Goal: Communication & Community: Answer question/provide support

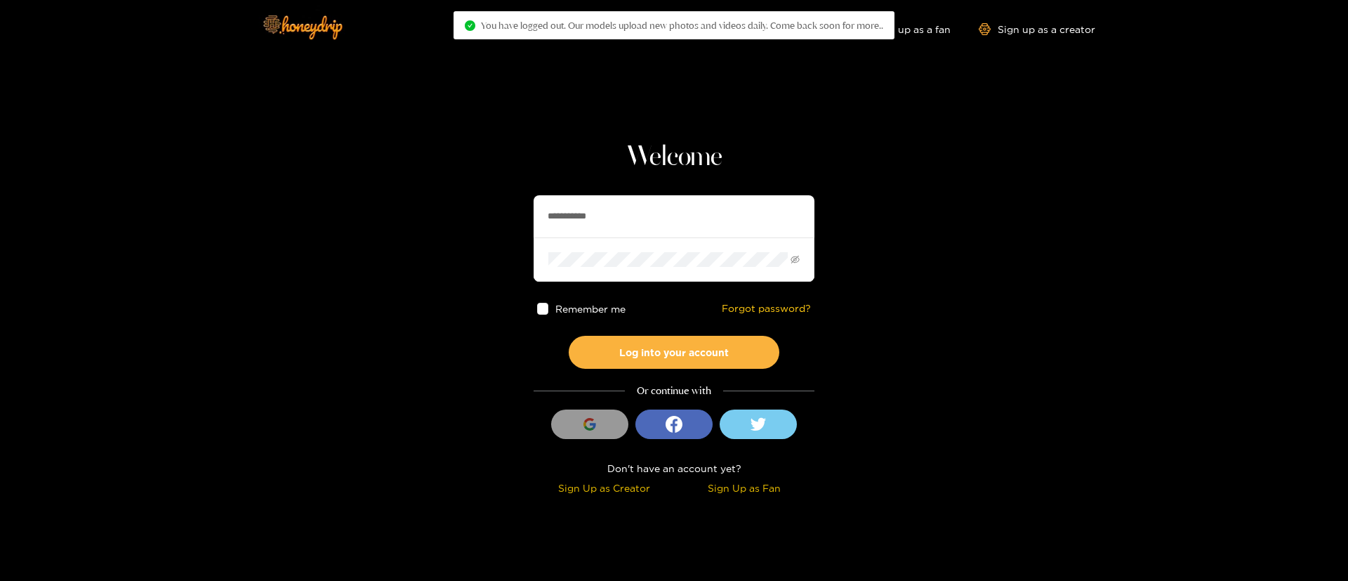
click at [653, 212] on input "**********" at bounding box center [674, 216] width 281 height 42
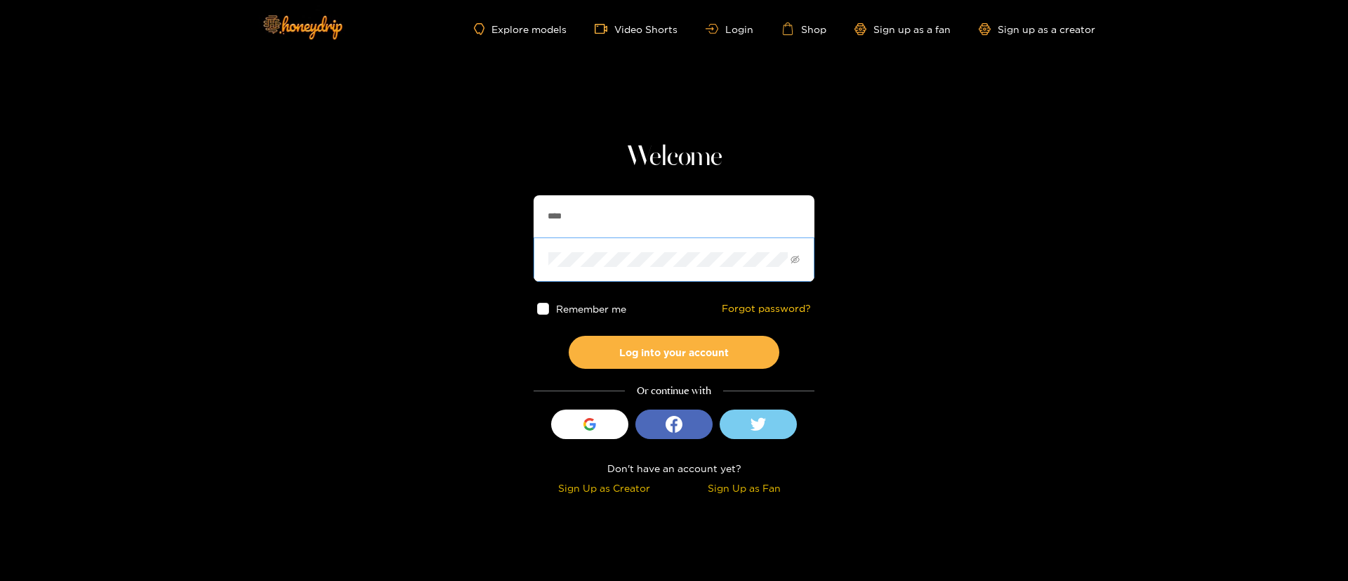
type input "**********"
click at [699, 358] on button "Log into your account" at bounding box center [674, 352] width 211 height 33
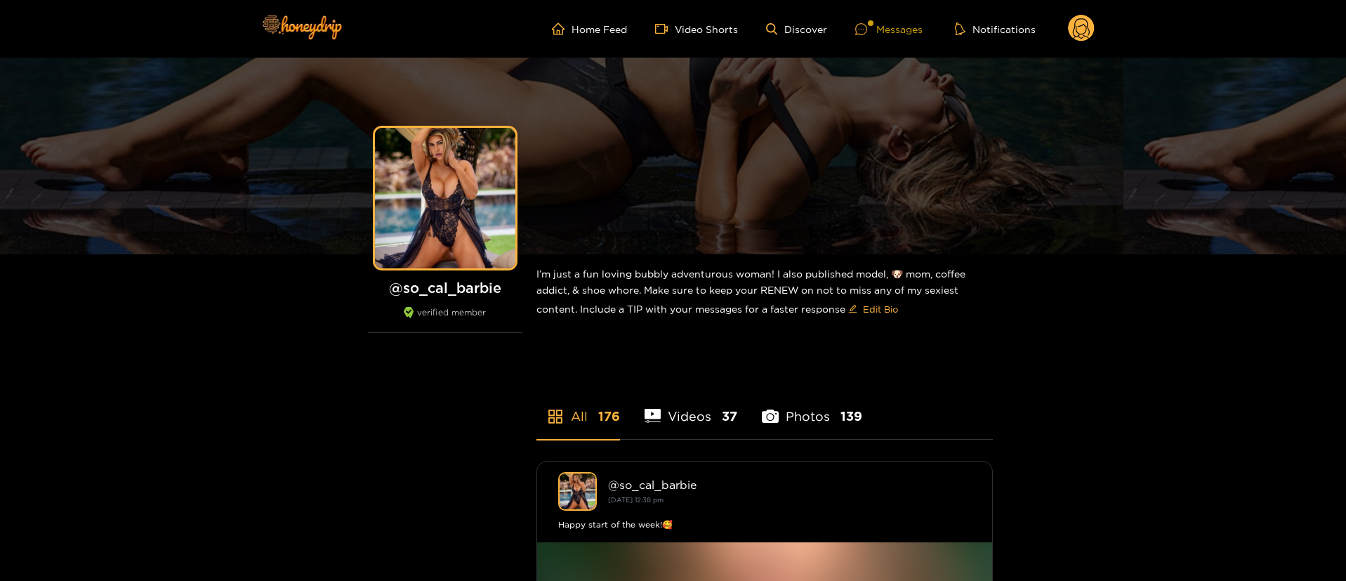
click at [897, 22] on div "Messages" at bounding box center [888, 29] width 67 height 16
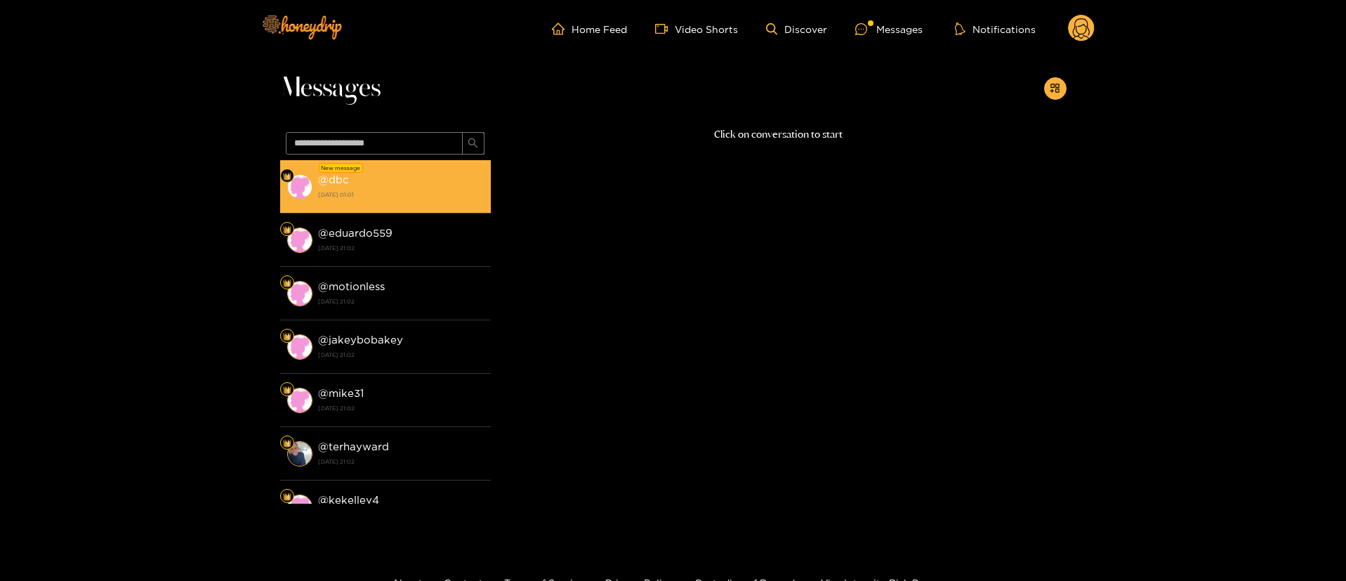
click at [381, 190] on strong "[DATE] 01:01" at bounding box center [401, 194] width 166 height 13
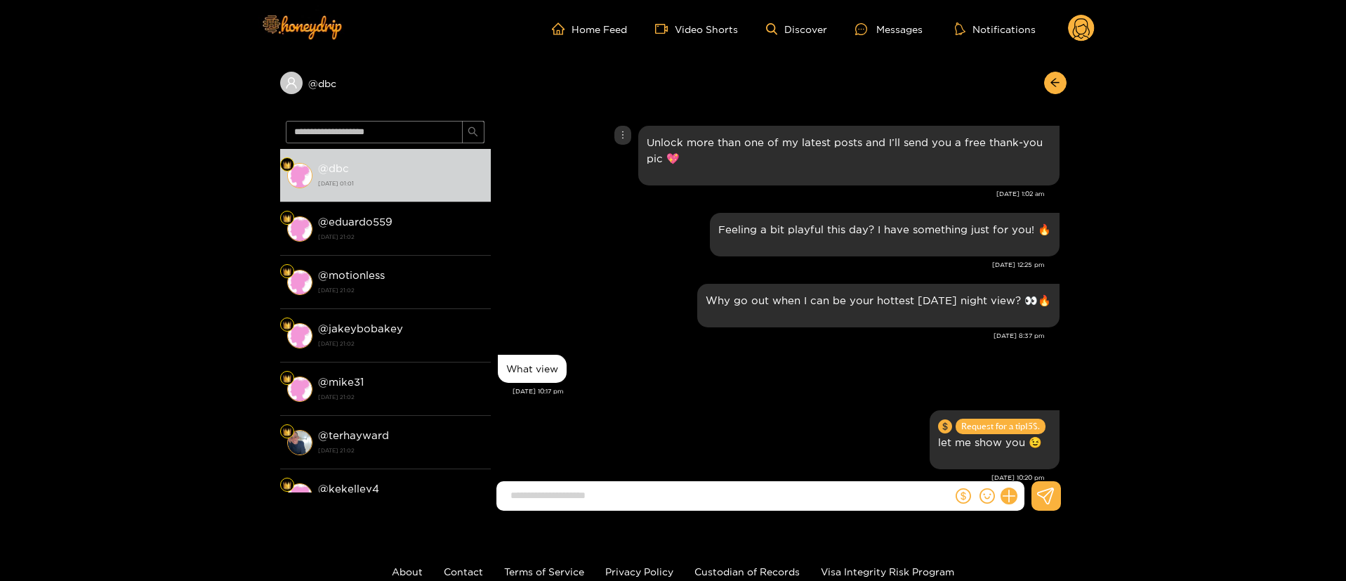
scroll to position [1710, 0]
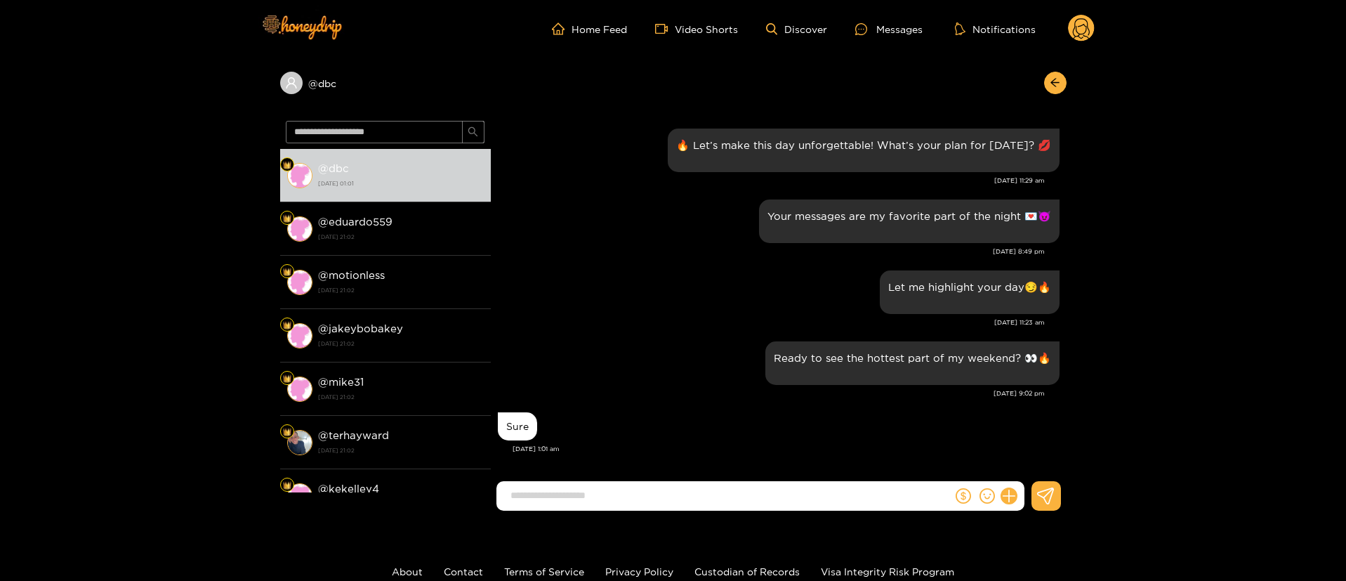
click at [640, 396] on div "[DATE] 9:02 pm" at bounding box center [771, 393] width 547 height 10
click at [725, 341] on div "Ready to see the hottest part of my weekend? 👀🔥" at bounding box center [779, 363] width 562 height 51
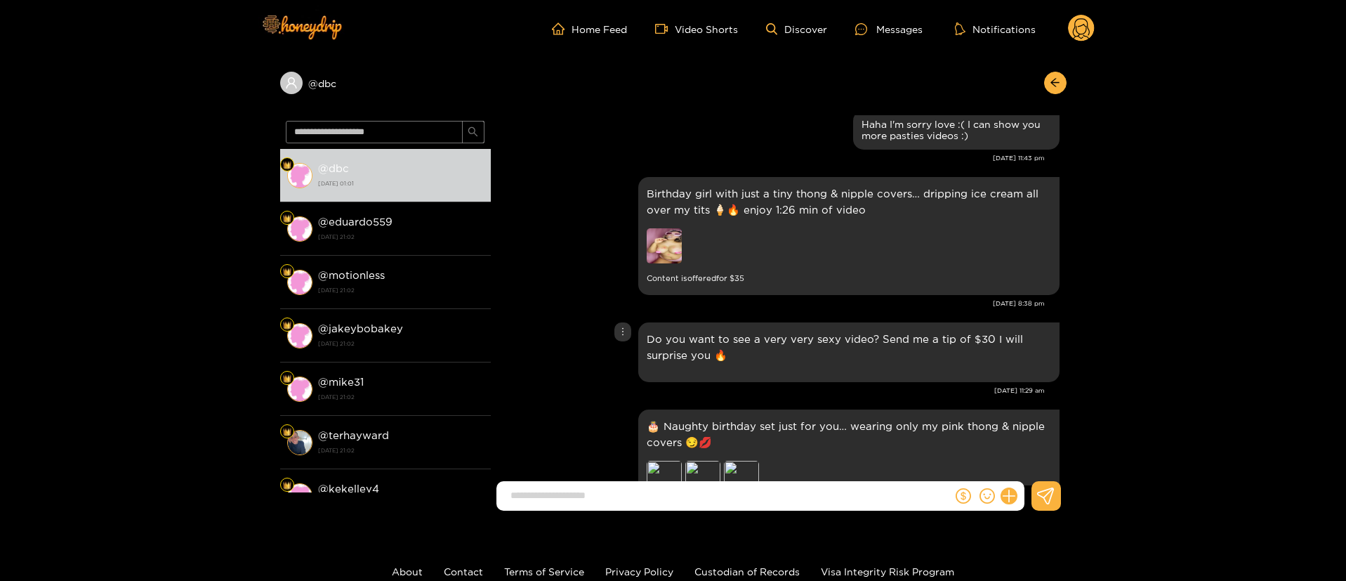
scroll to position [973, 0]
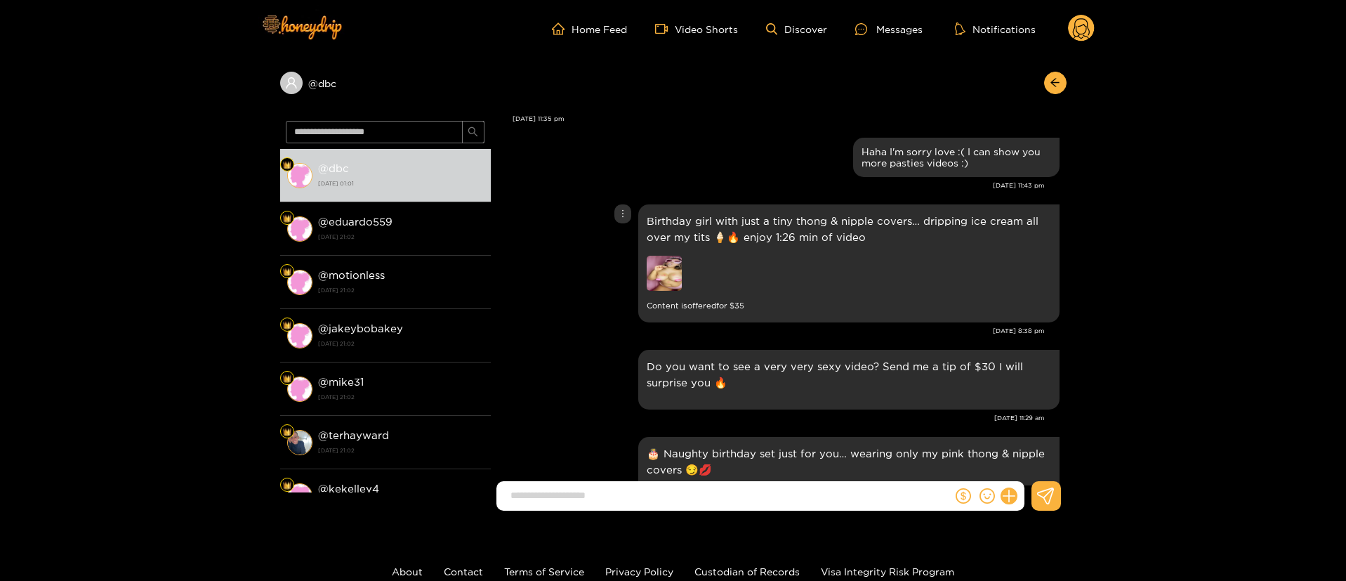
click at [672, 283] on img at bounding box center [664, 273] width 35 height 35
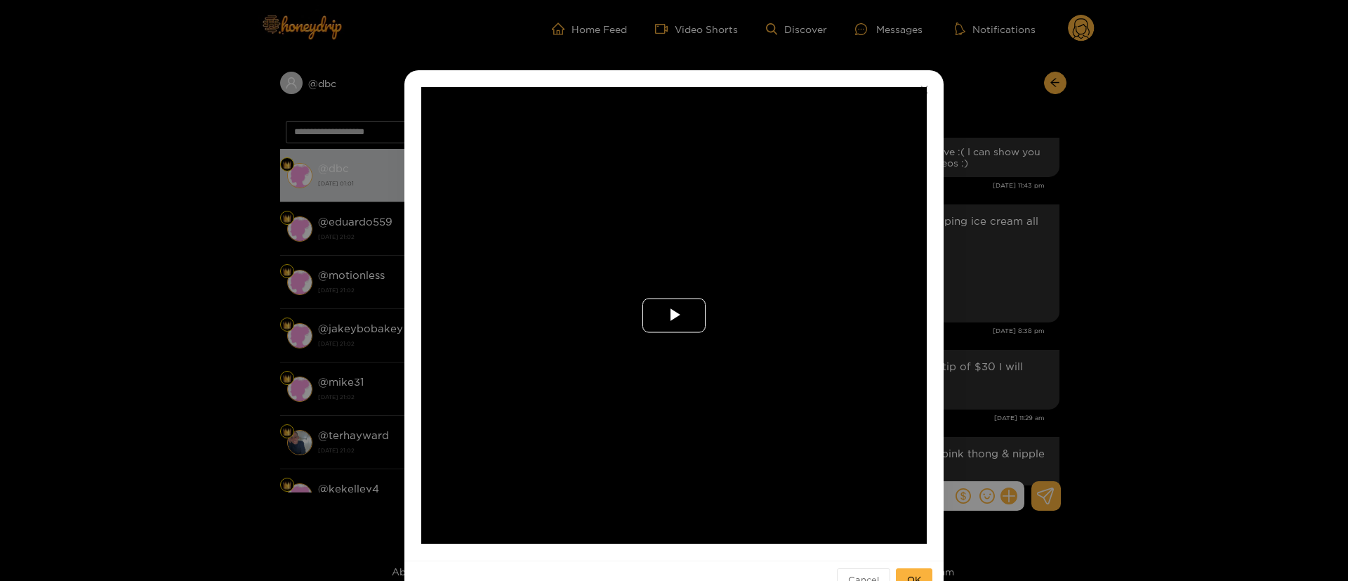
click at [674, 315] on span "Video Player" at bounding box center [674, 315] width 0 height 0
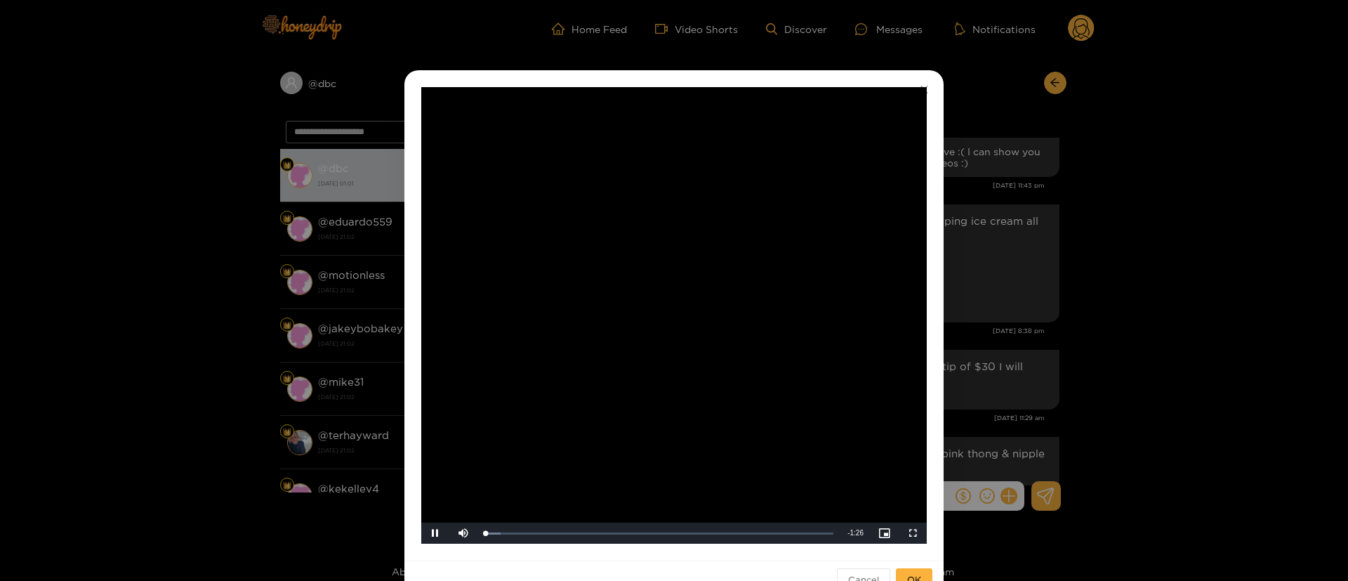
click at [1026, 295] on div "**********" at bounding box center [674, 290] width 1348 height 581
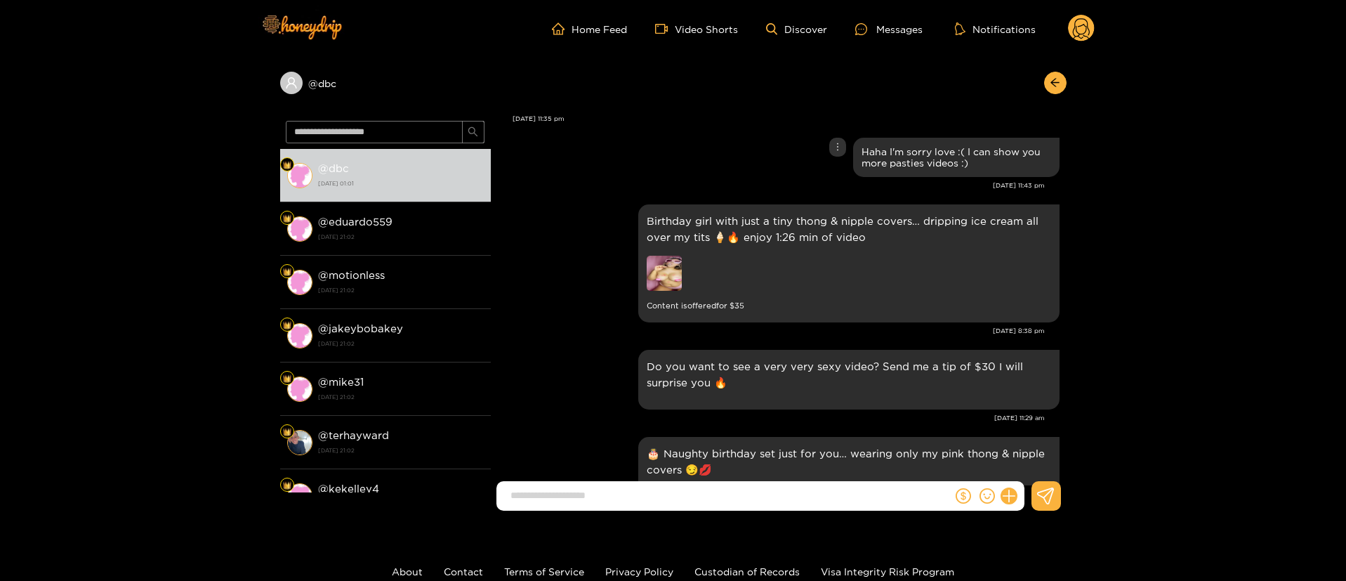
click at [697, 169] on div "Haha I'm sorry love :( I can show you more pasties videos :)" at bounding box center [779, 157] width 562 height 46
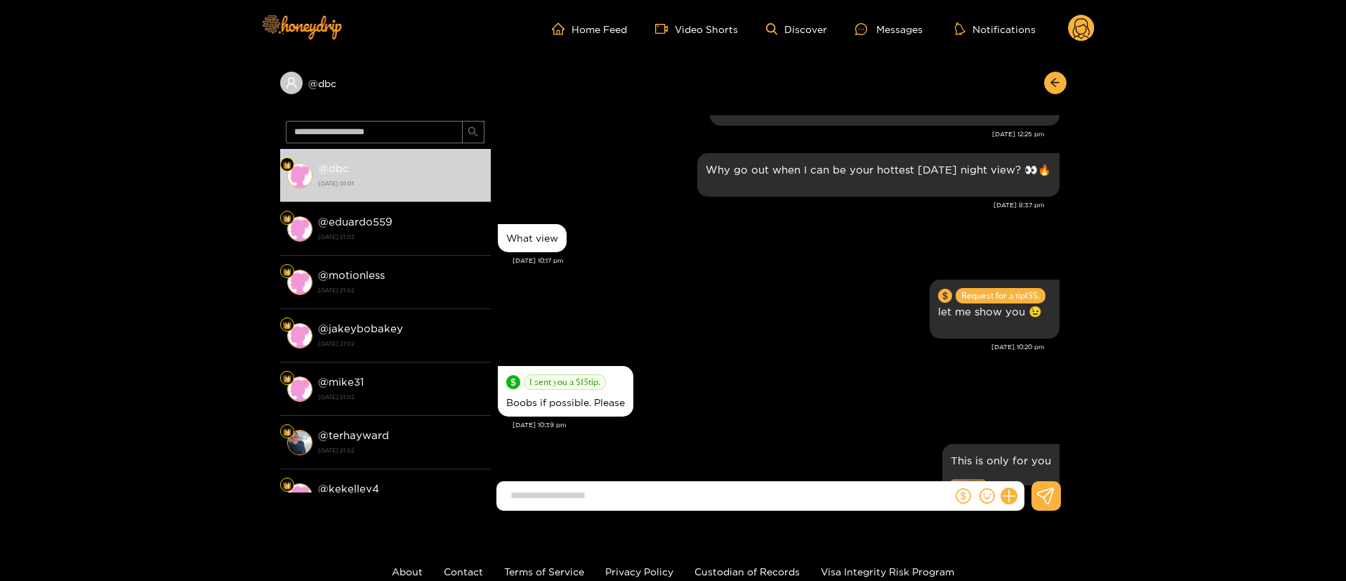
scroll to position [0, 0]
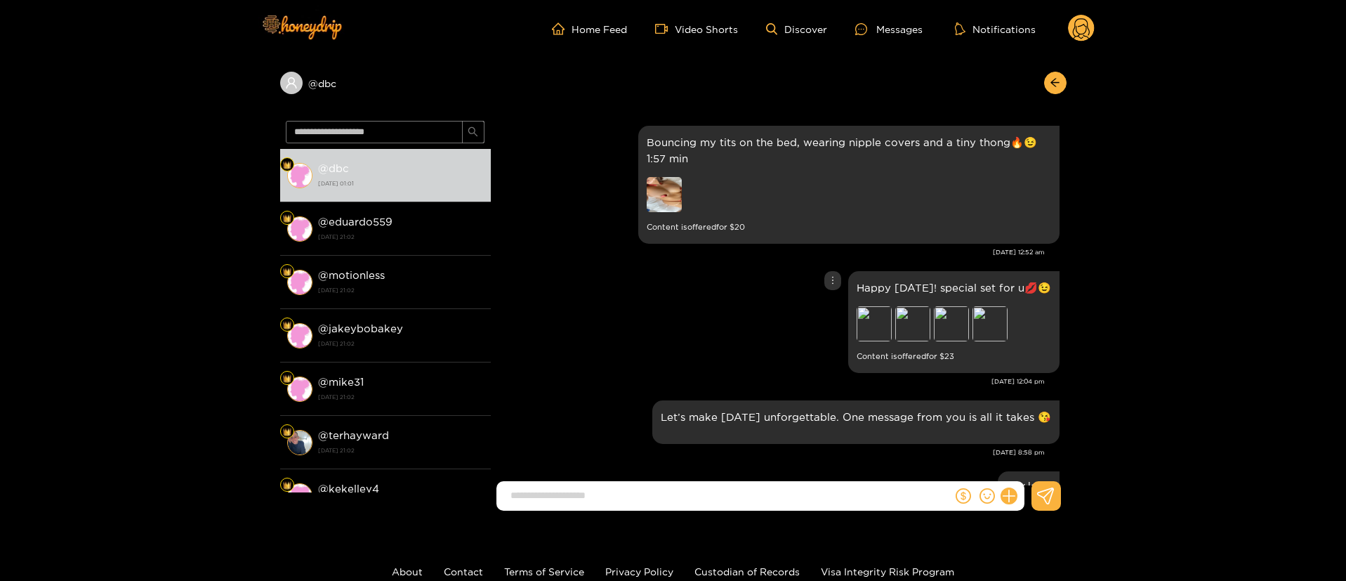
click at [696, 303] on div "Happy [DATE]! special set for u💋😉 Preview Preview Preview Preview Content is of…" at bounding box center [779, 322] width 562 height 109
click at [668, 367] on div "Happy [DATE]! special set for u💋😉 Preview Preview Preview Preview Content is of…" at bounding box center [779, 322] width 562 height 109
click at [961, 495] on icon "dollar" at bounding box center [963, 495] width 15 height 15
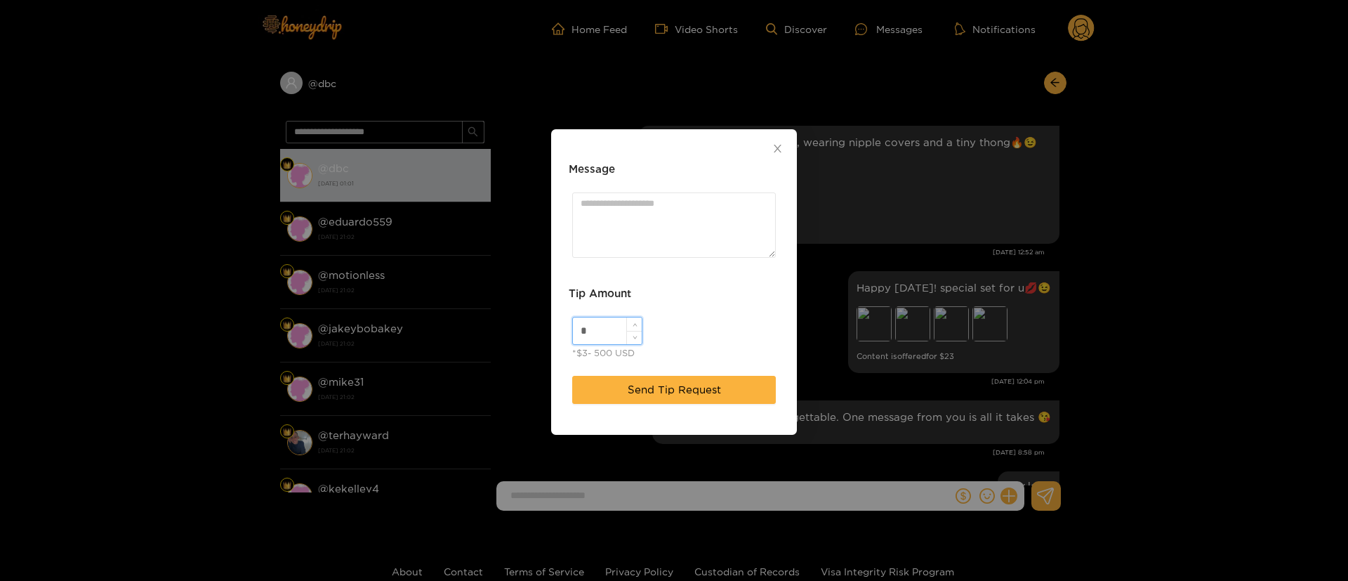
drag, startPoint x: 591, startPoint y: 338, endPoint x: 574, endPoint y: 341, distance: 17.1
click at [574, 341] on input "*" at bounding box center [607, 330] width 69 height 27
type input "**"
click at [666, 397] on span "Send Tip Request" at bounding box center [674, 389] width 93 height 17
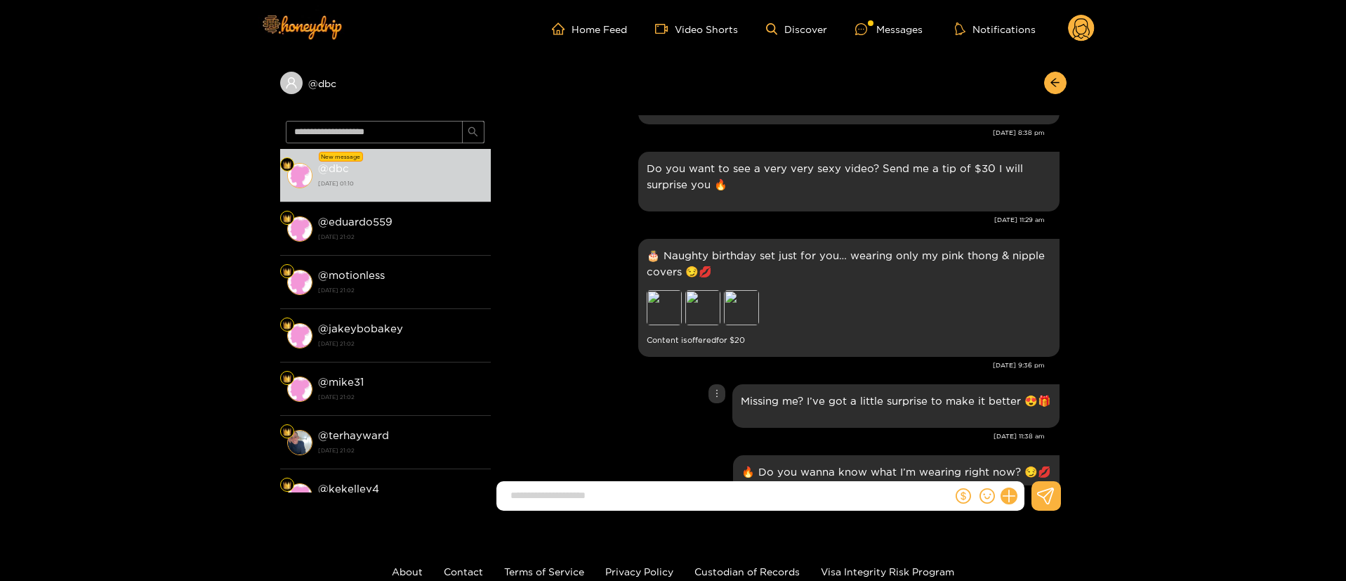
scroll to position [4085, 0]
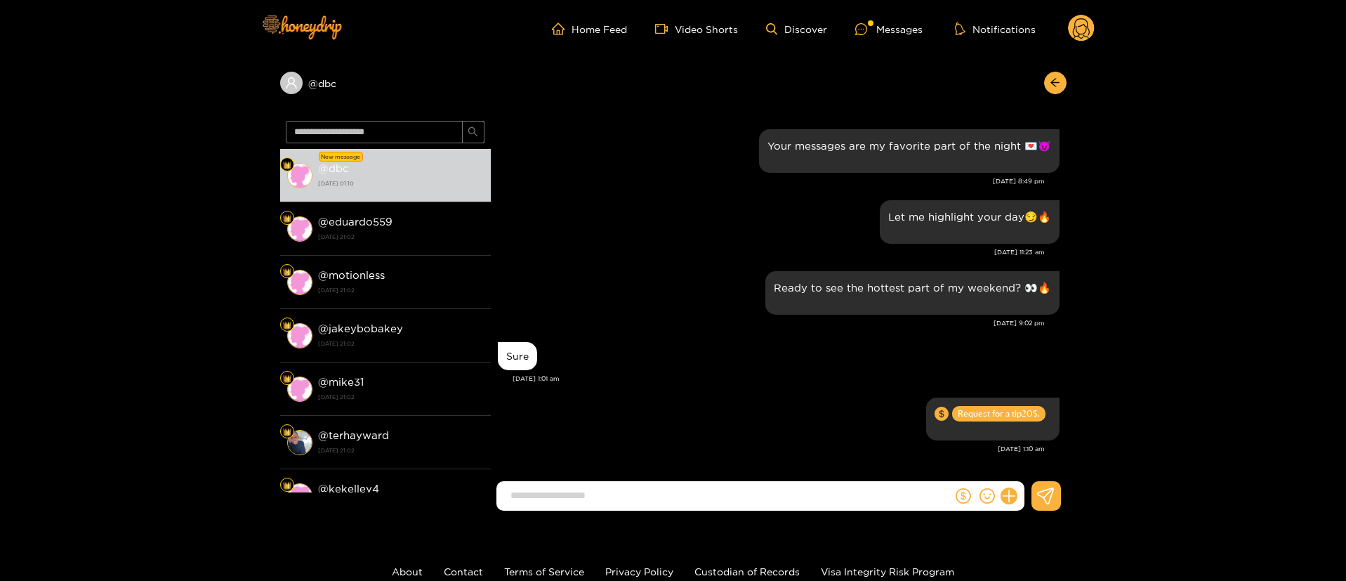
drag, startPoint x: 612, startPoint y: 371, endPoint x: 615, endPoint y: 352, distance: 19.3
click at [610, 371] on div "Sure" at bounding box center [779, 355] width 562 height 35
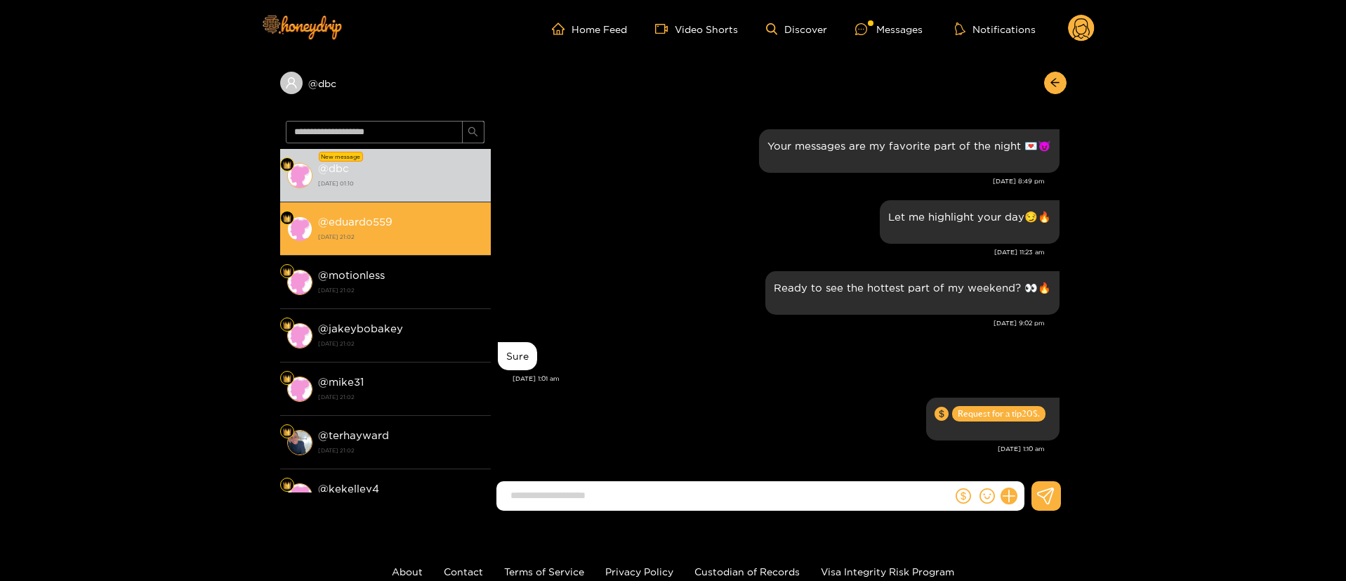
click at [439, 213] on div "@ eduardo559 [DATE] 21:02" at bounding box center [401, 229] width 166 height 32
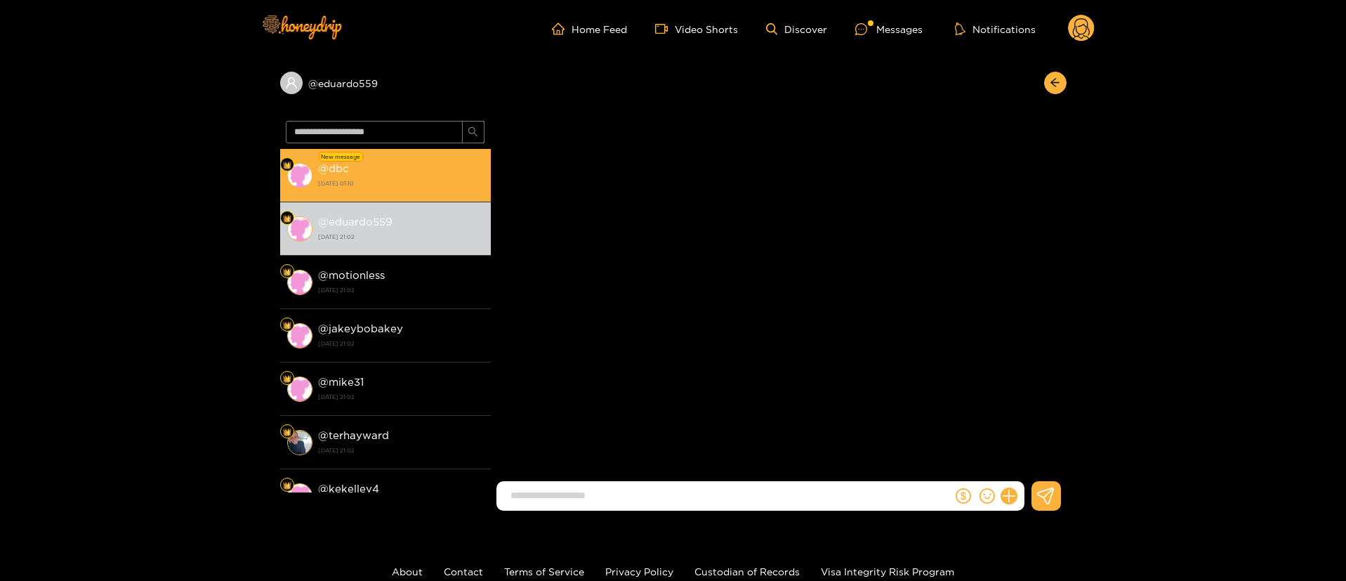
click at [429, 194] on li "New message @ dbc [DATE] 01:10" at bounding box center [385, 175] width 211 height 53
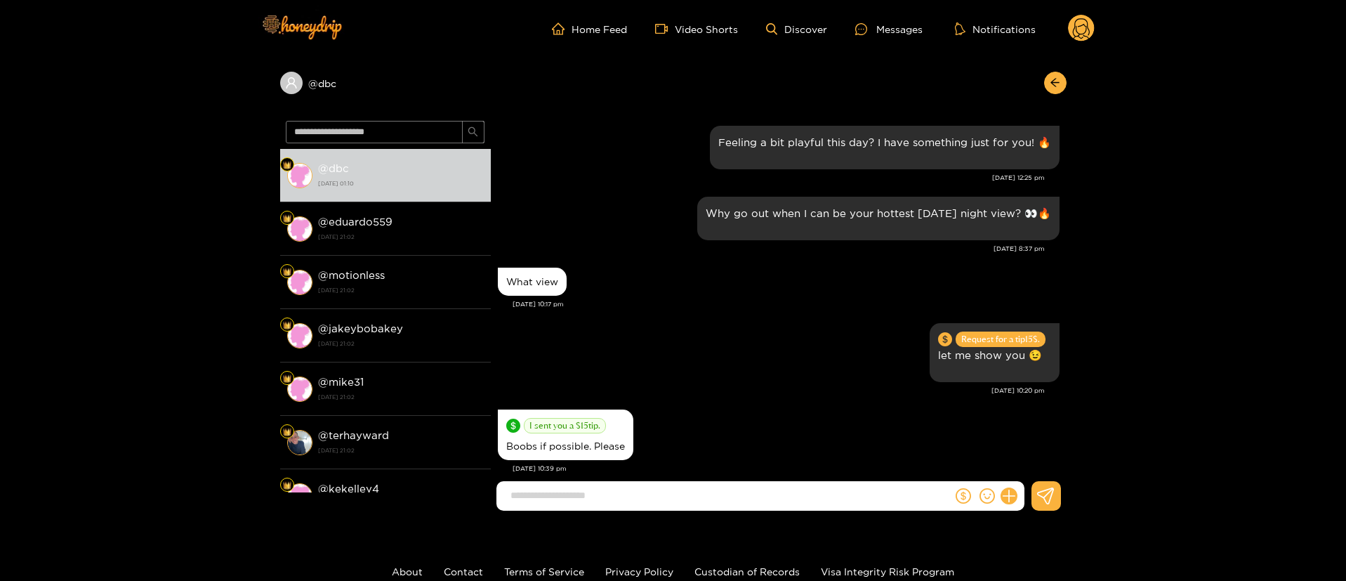
click at [719, 434] on div "I sent you a $ 15 tip. Boobs if possible. Please" at bounding box center [779, 435] width 562 height 58
click at [741, 367] on div "Request for a tip 15 $. let me show you 😉" at bounding box center [779, 352] width 562 height 66
click at [751, 407] on div "I sent you a $ 15 tip. Boobs if possible. Please" at bounding box center [779, 435] width 562 height 58
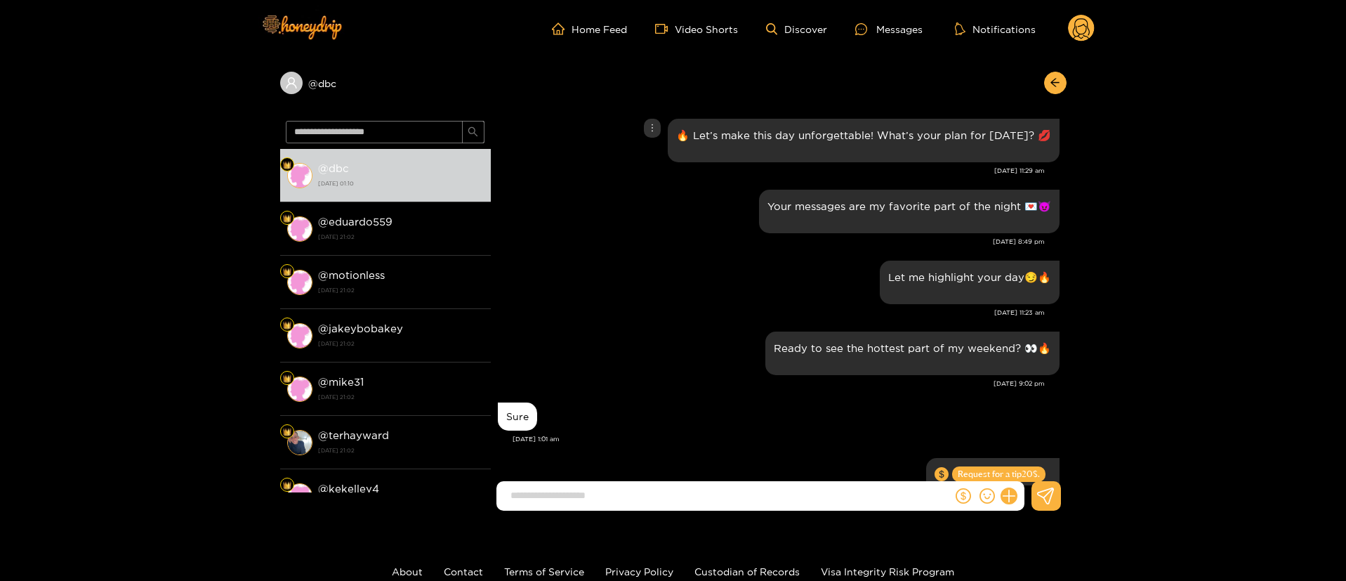
scroll to position [1694, 0]
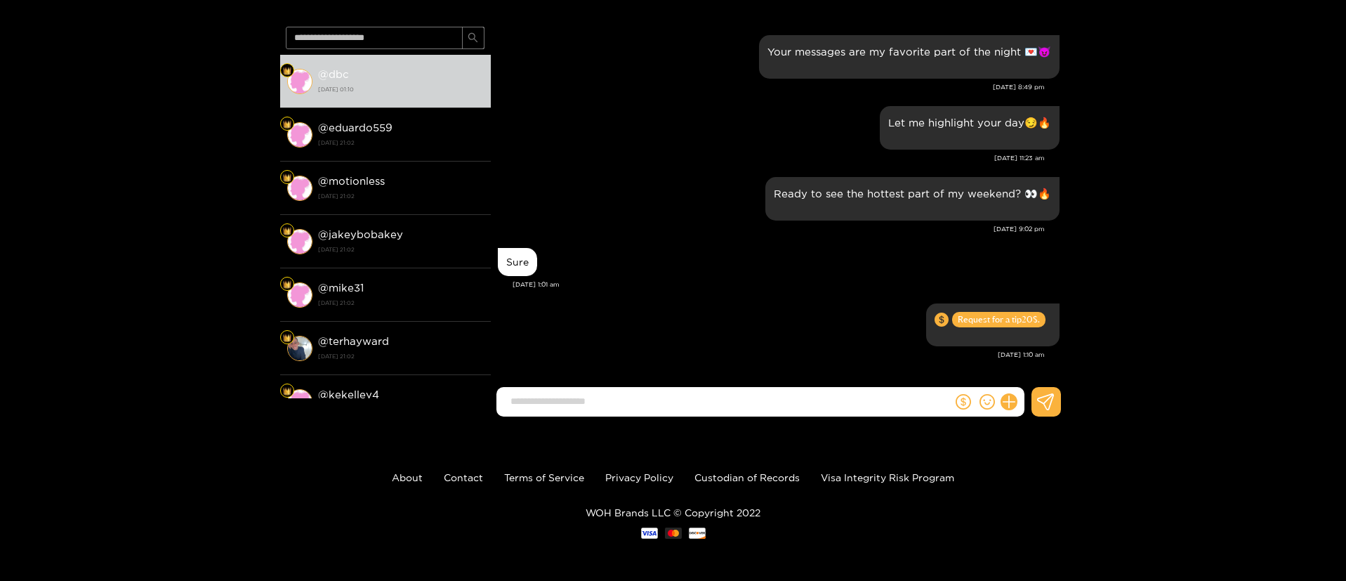
drag, startPoint x: 1186, startPoint y: 287, endPoint x: 1136, endPoint y: 263, distance: 55.6
click at [1186, 285] on div "@ dbc @ dbc [DATE] 01:10 @ eduardo559 [DATE] 21:02 @ motionless [DATE] 21:02 @ …" at bounding box center [673, 195] width 1346 height 464
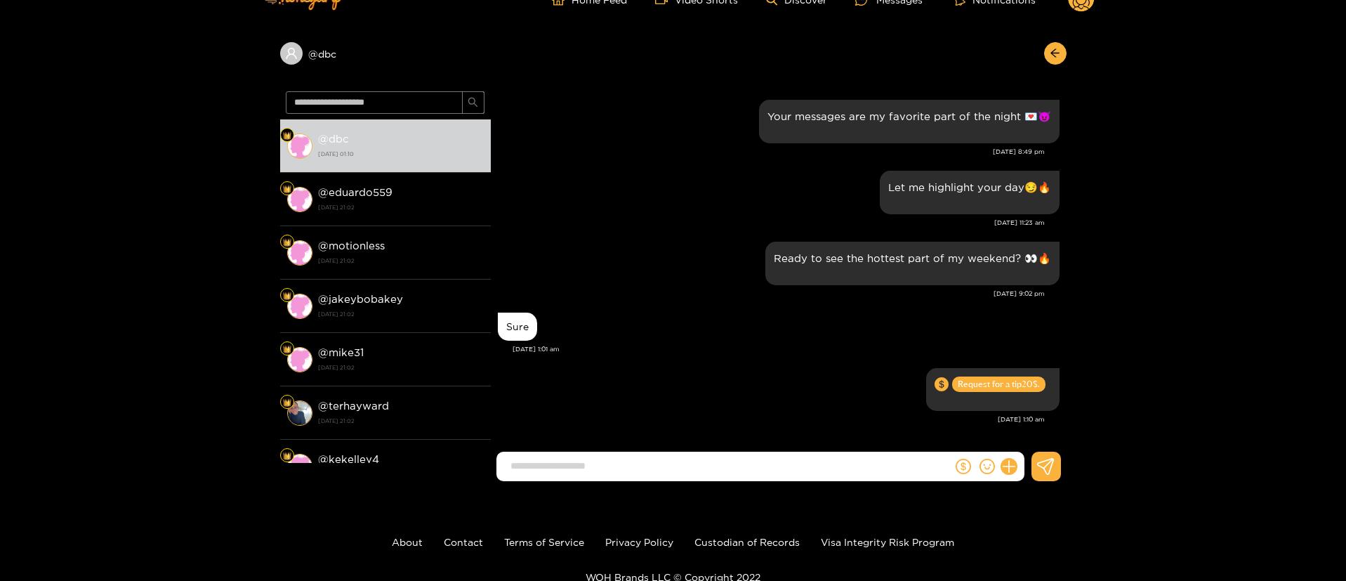
scroll to position [0, 0]
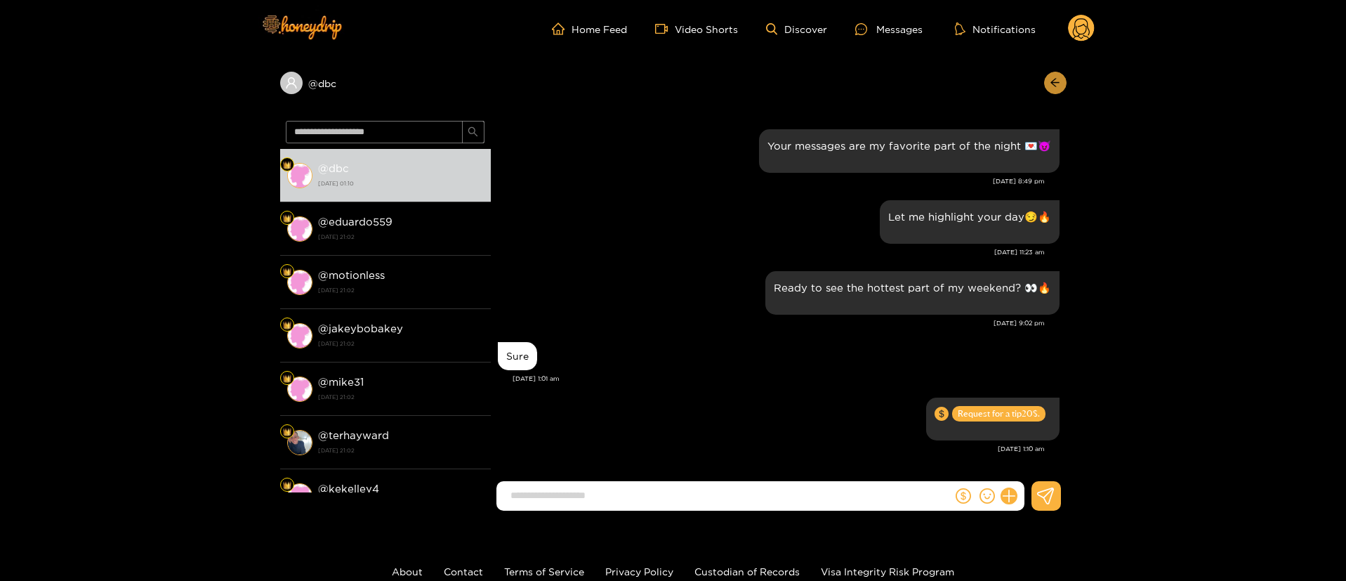
click at [1055, 86] on icon "arrow-left" at bounding box center [1054, 83] width 8 height 8
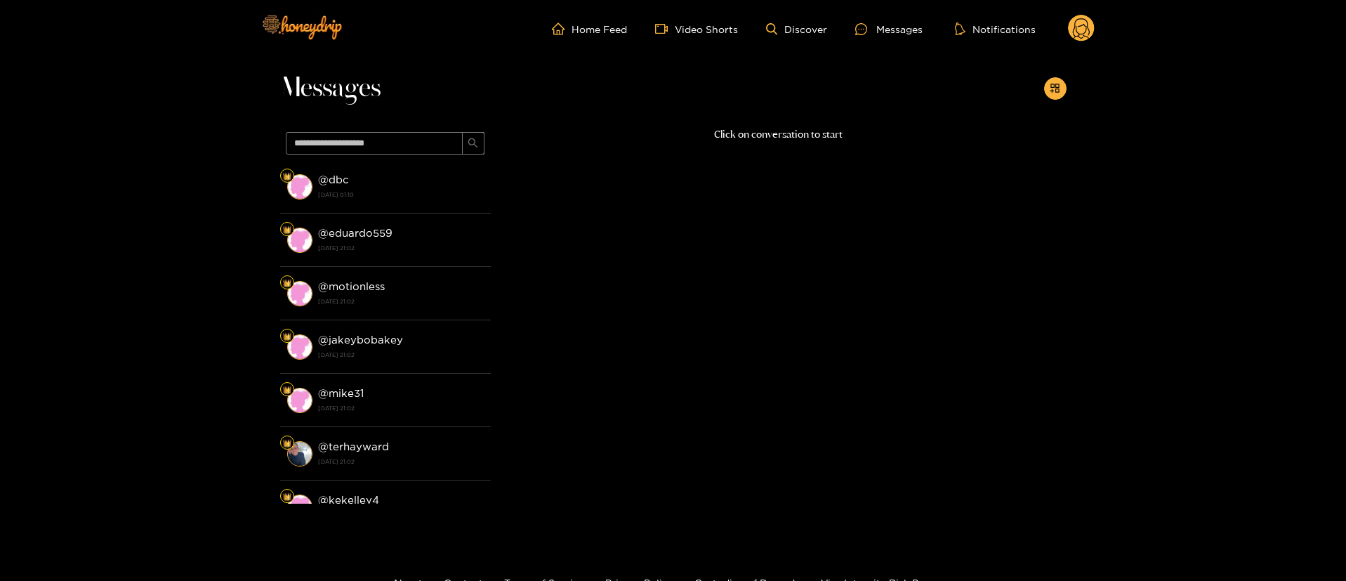
click at [1088, 19] on circle at bounding box center [1081, 28] width 27 height 27
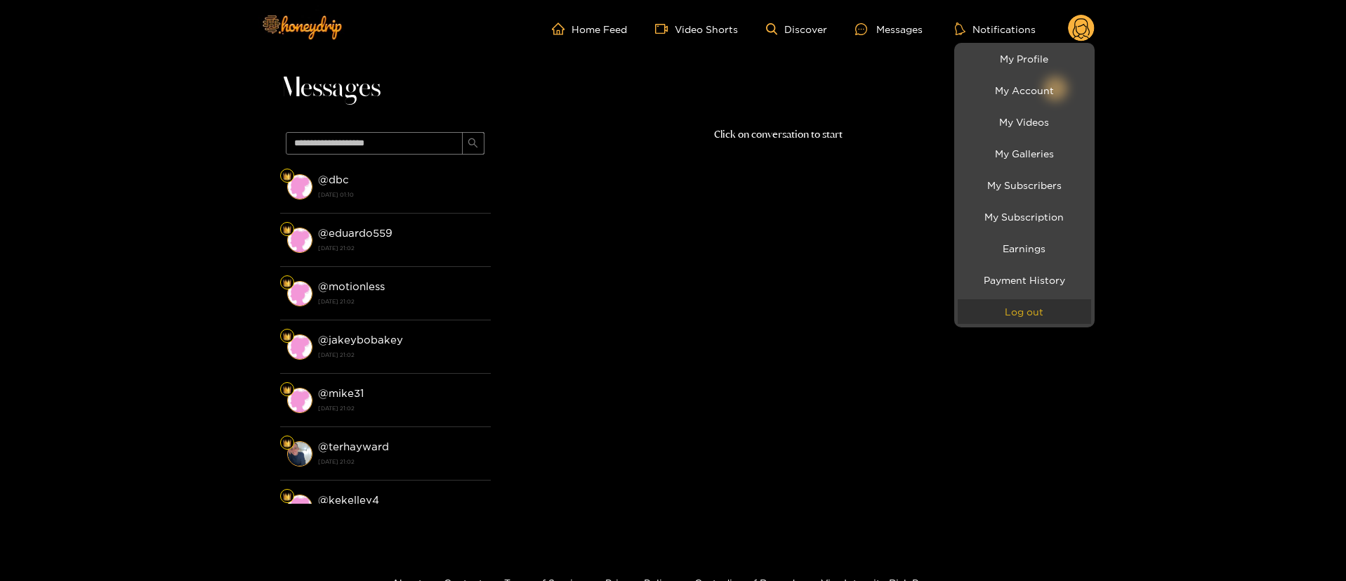
click at [1028, 310] on button "Log out" at bounding box center [1024, 311] width 133 height 25
